Goal: Information Seeking & Learning: Learn about a topic

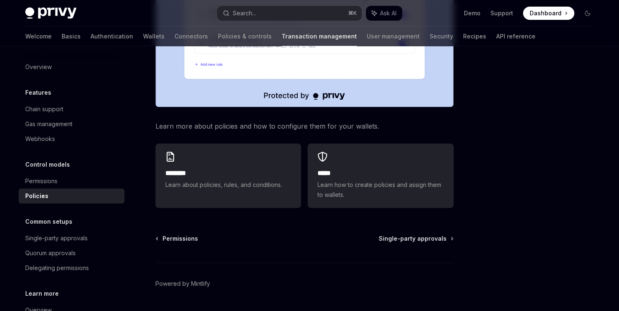
scroll to position [236, 0]
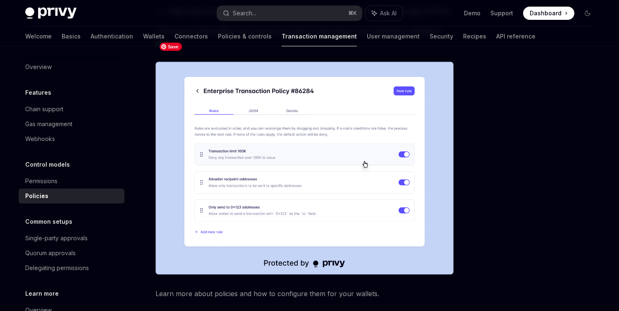
click at [335, 158] on img at bounding box center [305, 168] width 298 height 213
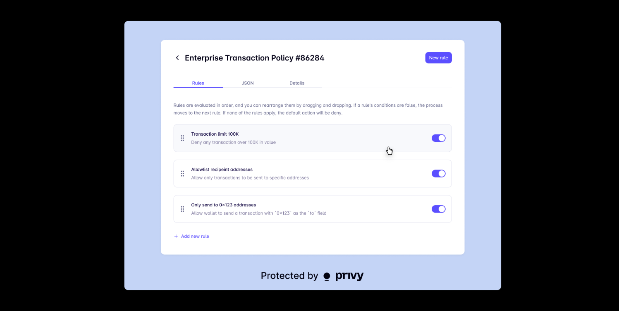
click at [336, 158] on img at bounding box center [312, 156] width 377 height 270
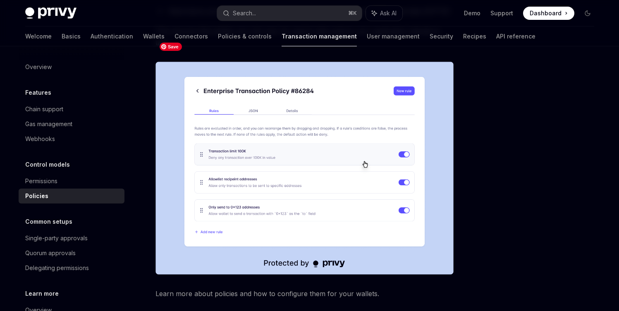
click at [235, 139] on img at bounding box center [305, 168] width 298 height 213
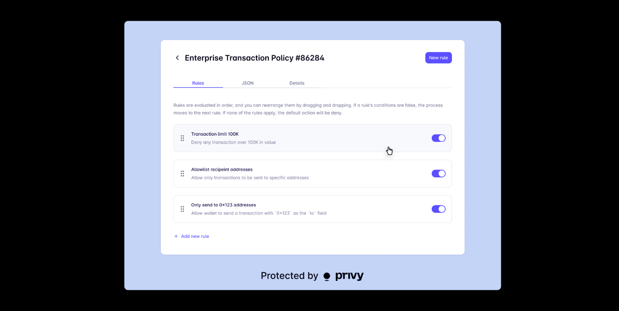
click at [277, 120] on img at bounding box center [312, 156] width 377 height 270
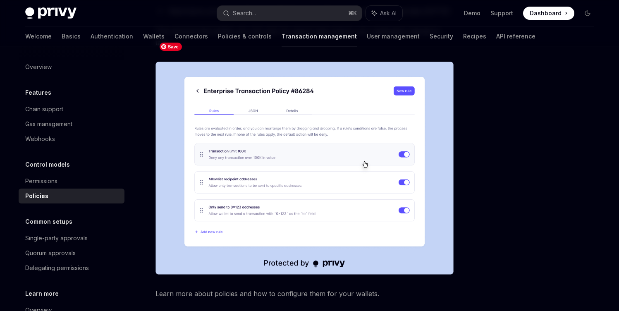
click at [354, 92] on img at bounding box center [305, 168] width 298 height 213
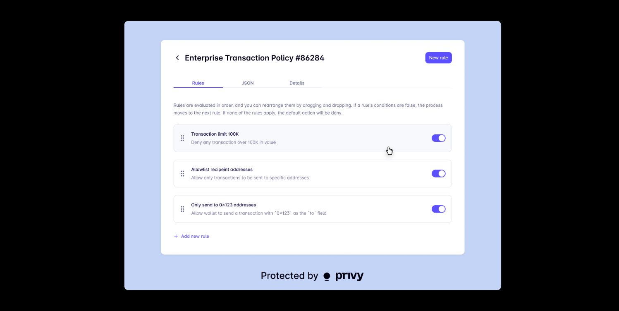
click at [354, 92] on img at bounding box center [312, 156] width 377 height 270
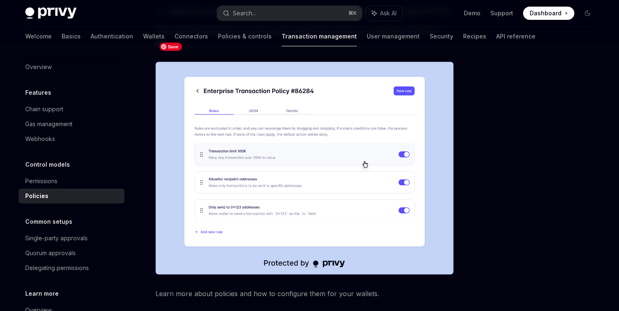
click at [354, 92] on img at bounding box center [305, 168] width 298 height 213
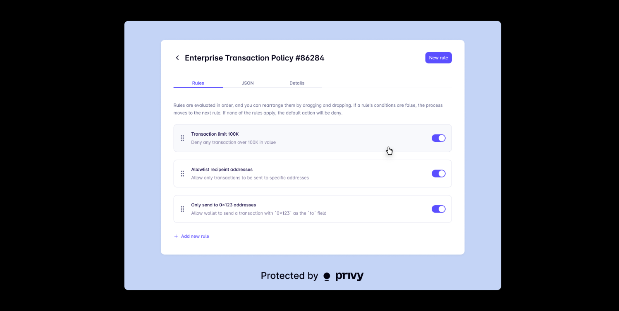
click at [347, 65] on img at bounding box center [312, 156] width 377 height 270
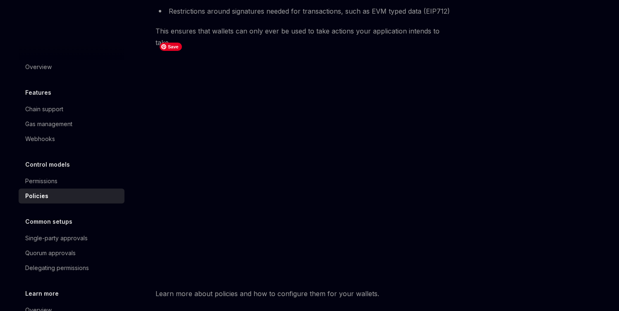
click at [510, 56] on div "Control models Policies OpenAI Open in ChatGPT OpenAI Open in ChatGPT Privy’s p…" at bounding box center [310, 156] width 583 height 692
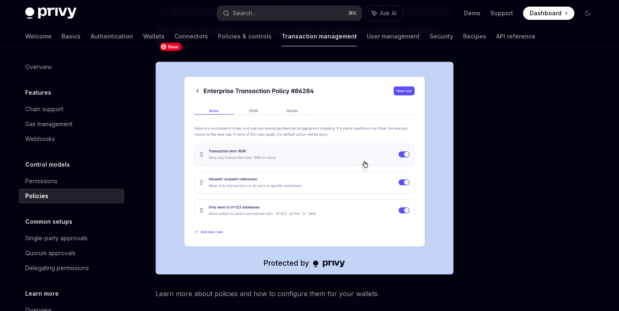
click at [389, 155] on img at bounding box center [305, 168] width 298 height 213
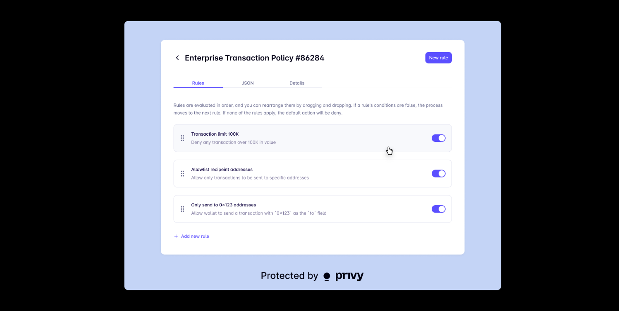
click at [543, 97] on div at bounding box center [309, 155] width 619 height 311
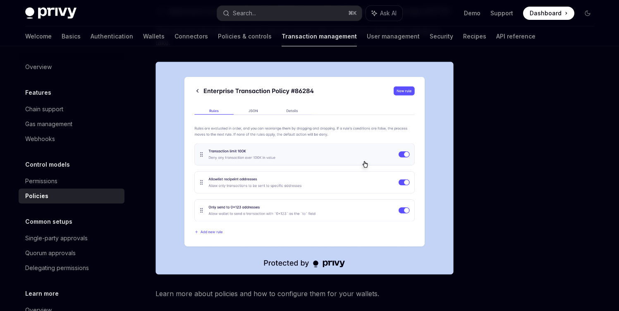
click at [501, 125] on div at bounding box center [538, 187] width 126 height 248
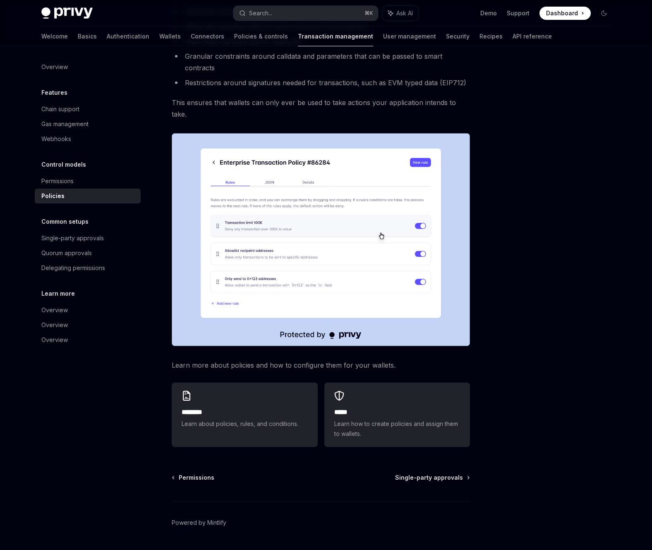
click at [399, 265] on img at bounding box center [321, 239] width 298 height 213
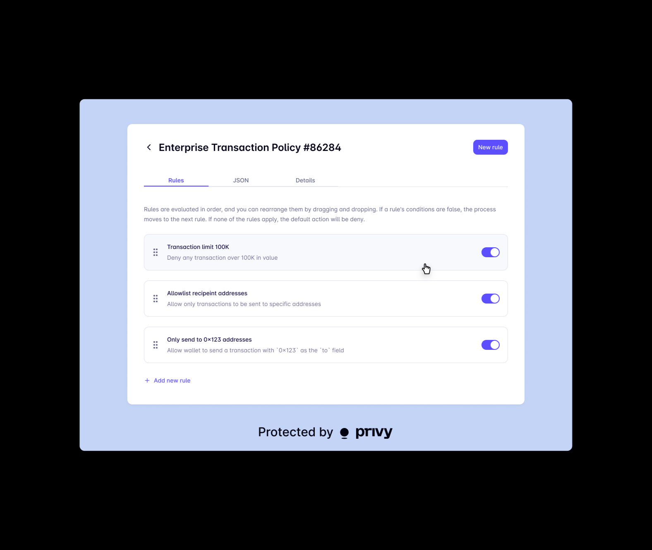
click at [399, 265] on img at bounding box center [325, 275] width 493 height 353
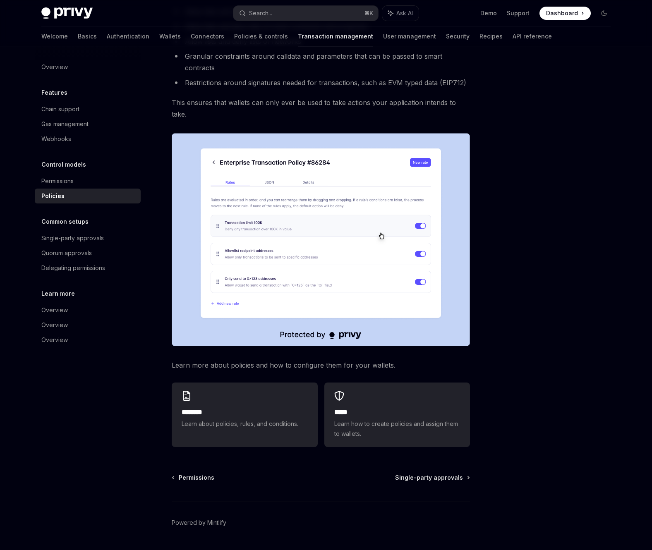
click at [394, 208] on img at bounding box center [321, 239] width 298 height 213
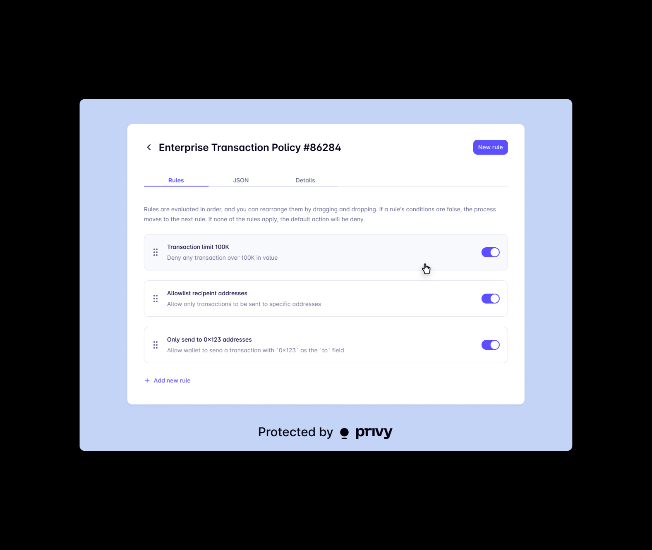
click at [463, 135] on img at bounding box center [325, 275] width 493 height 353
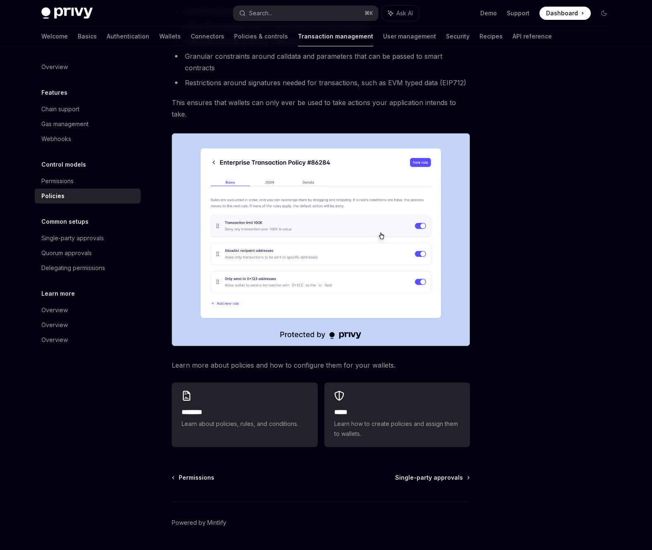
type textarea "*"
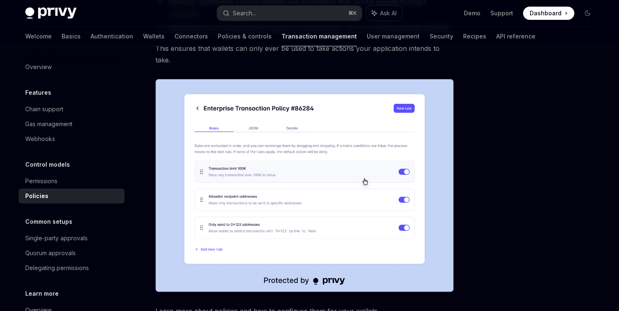
scroll to position [218, 0]
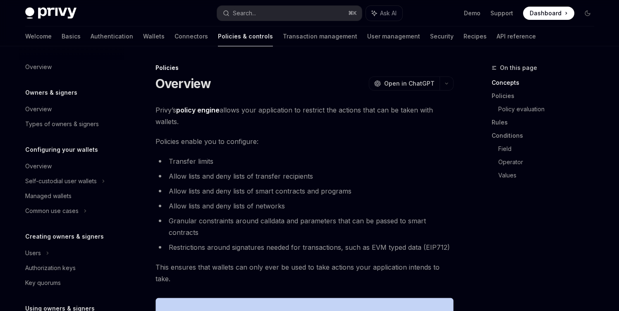
scroll to position [271, 0]
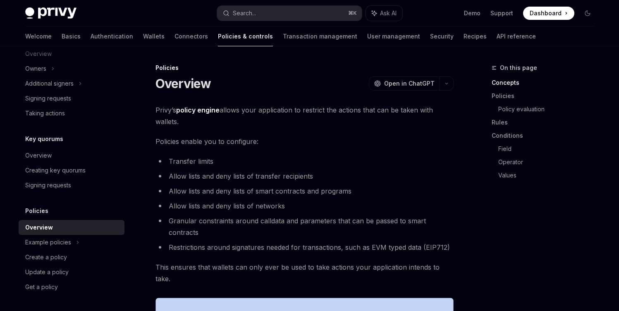
drag, startPoint x: 196, startPoint y: 127, endPoint x: 176, endPoint y: 110, distance: 26.1
click at [176, 110] on span "Privy’s policy engine allows your application to restrict the actions that can …" at bounding box center [305, 115] width 298 height 23
copy span "policy engine allows your application to restrict the actions that can be taken…"
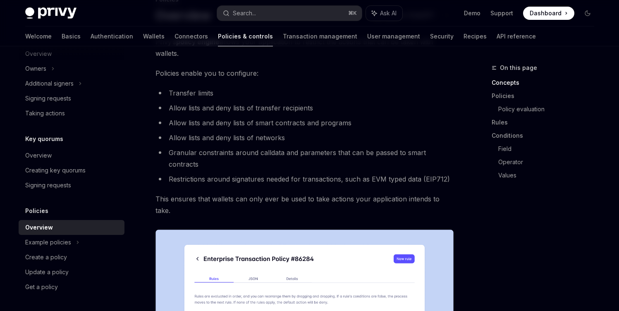
scroll to position [53, 0]
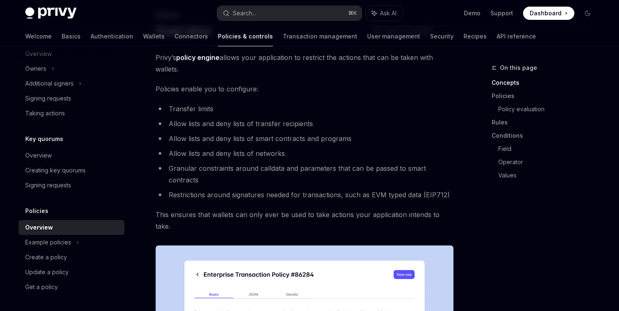
click at [252, 132] on ul "Transfer limits Allow lists and deny lists of transfer recipients Allow lists a…" at bounding box center [305, 152] width 298 height 98
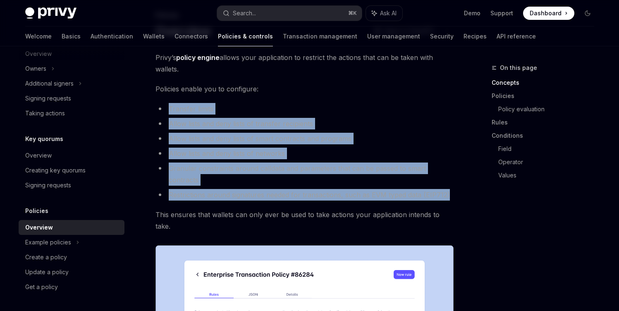
drag, startPoint x: 159, startPoint y: 106, endPoint x: 452, endPoint y: 180, distance: 302.4
click at [452, 180] on ul "Transfer limits Allow lists and deny lists of transfer recipients Allow lists a…" at bounding box center [305, 152] width 298 height 98
click at [452, 189] on li "Restrictions around signatures needed for transactions, such as EVM typed data …" at bounding box center [305, 195] width 298 height 12
drag, startPoint x: 452, startPoint y: 184, endPoint x: 158, endPoint y: 105, distance: 305.0
click at [158, 105] on ul "Transfer limits Allow lists and deny lists of transfer recipients Allow lists a…" at bounding box center [305, 152] width 298 height 98
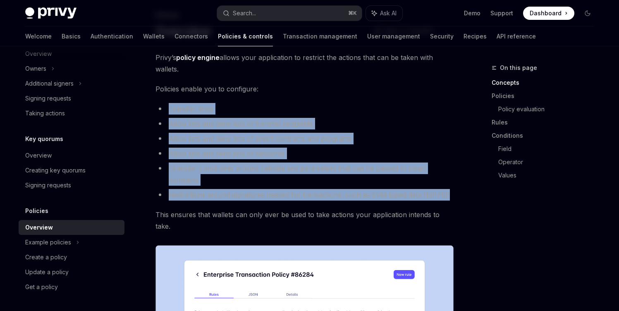
copy ul "Transfer limits Allow lists and deny lists of transfer recipients Allow lists a…"
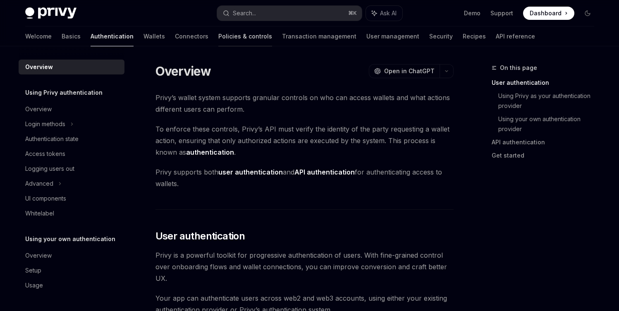
click at [218, 31] on link "Policies & controls" at bounding box center [245, 36] width 54 height 20
type textarea "*"
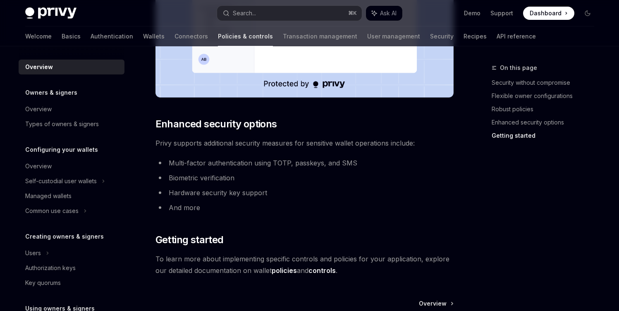
scroll to position [739, 0]
